Goal: Find specific page/section

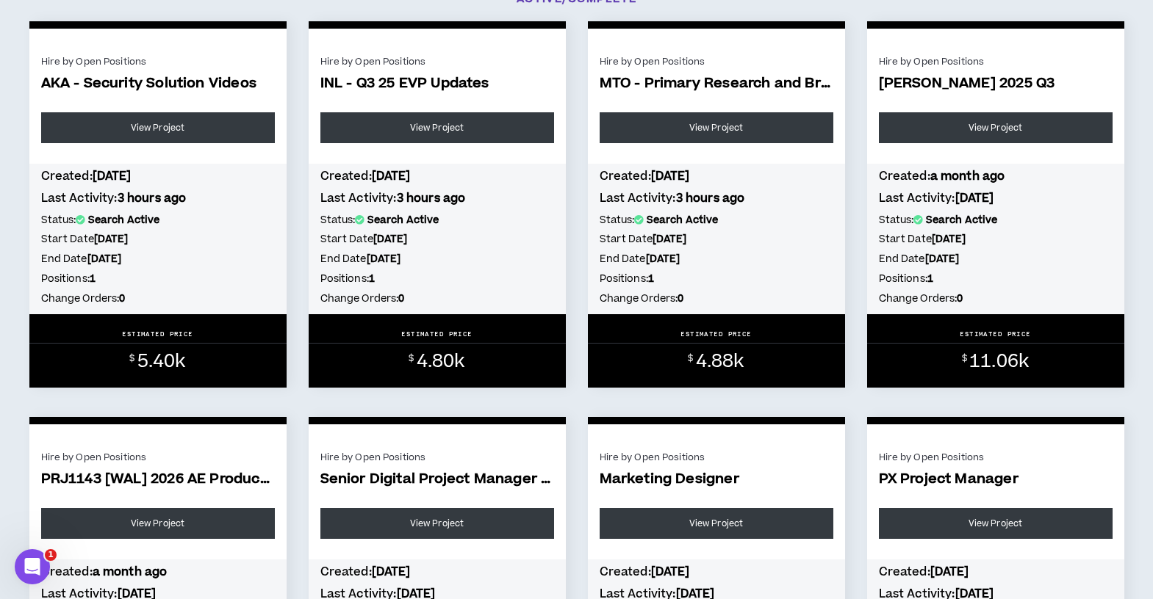
scroll to position [291, 0]
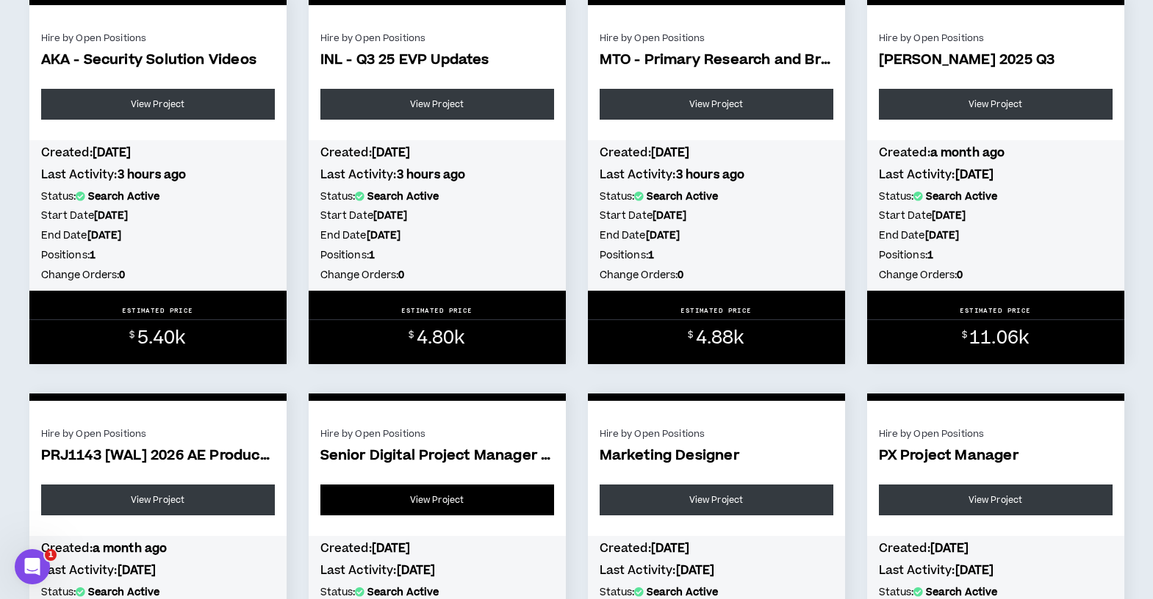
click at [421, 499] on link "View Project" at bounding box center [437, 500] width 234 height 31
